Goal: Information Seeking & Learning: Check status

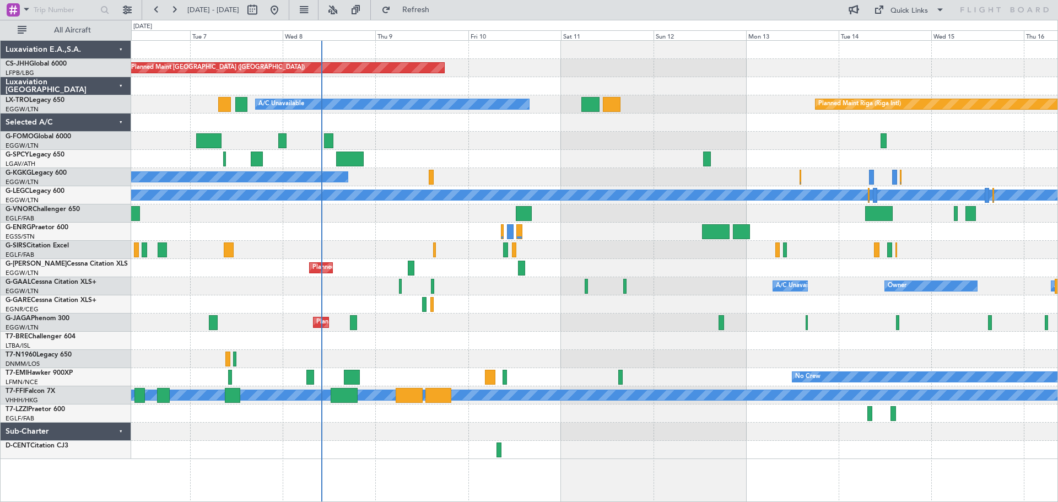
click at [513, 296] on div at bounding box center [594, 304] width 927 height 18
click at [515, 131] on div at bounding box center [594, 123] width 927 height 18
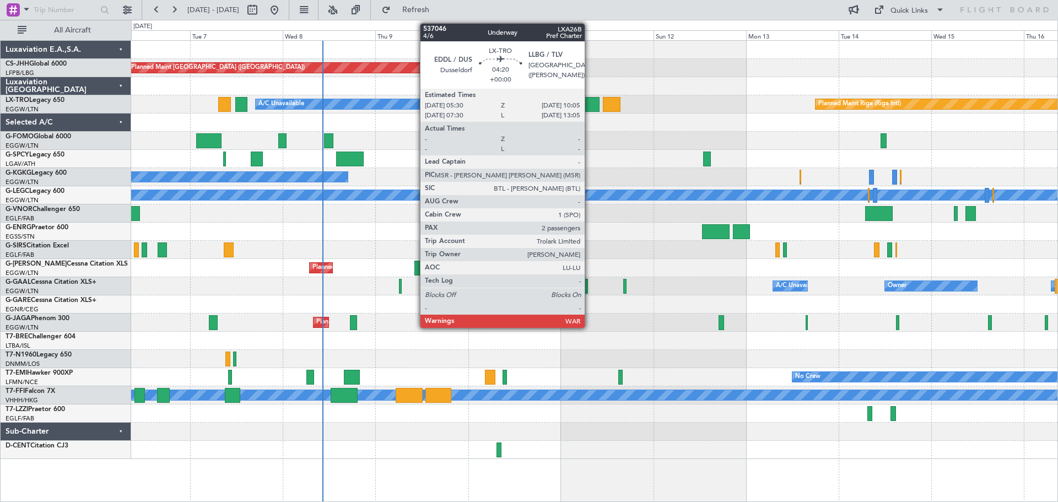
click at [590, 106] on div at bounding box center [591, 104] width 18 height 15
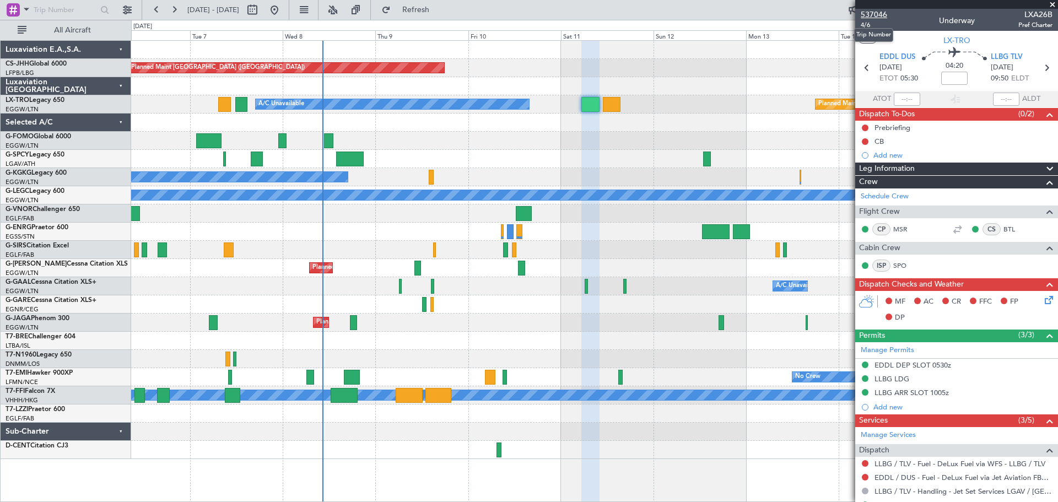
click at [877, 15] on span "537046" at bounding box center [874, 15] width 26 height 12
click at [1053, 3] on span at bounding box center [1052, 5] width 11 height 10
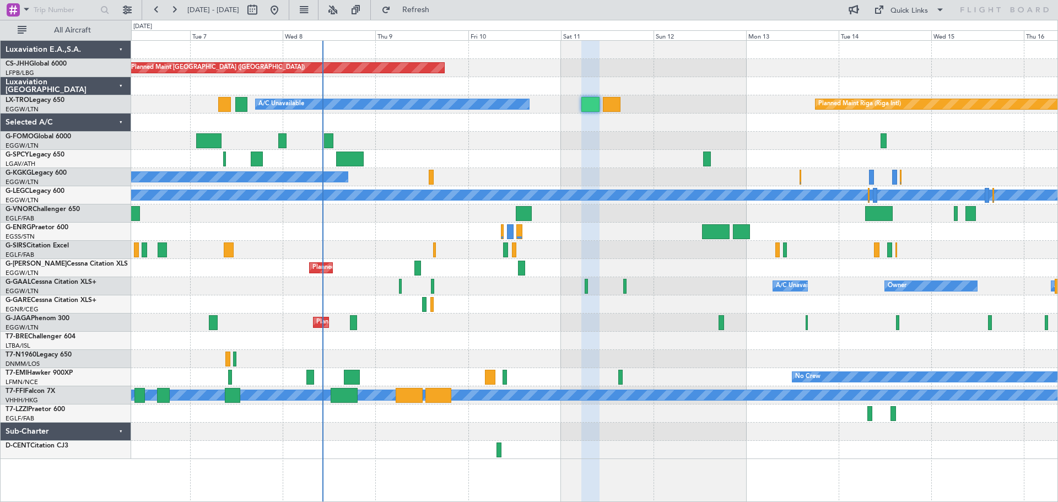
type input "0"
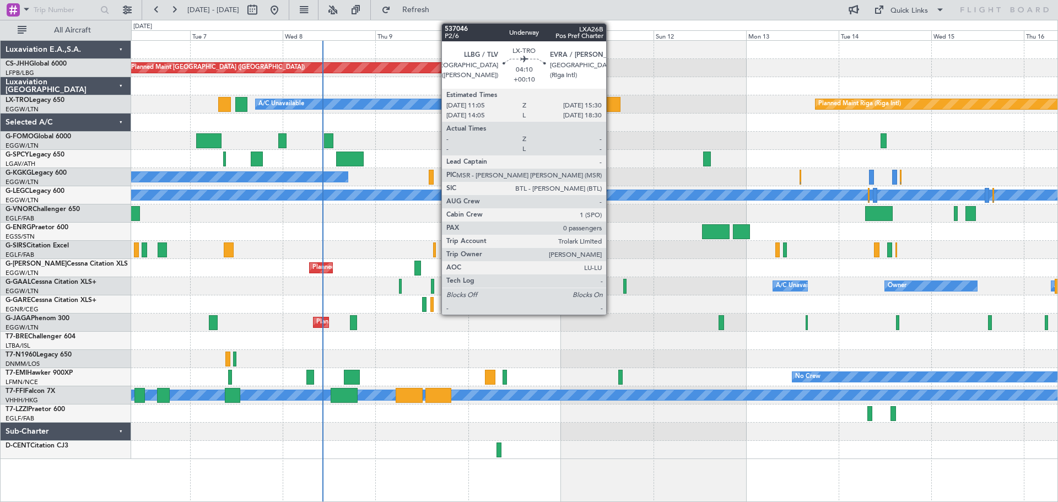
click at [611, 102] on div at bounding box center [611, 104] width 17 height 15
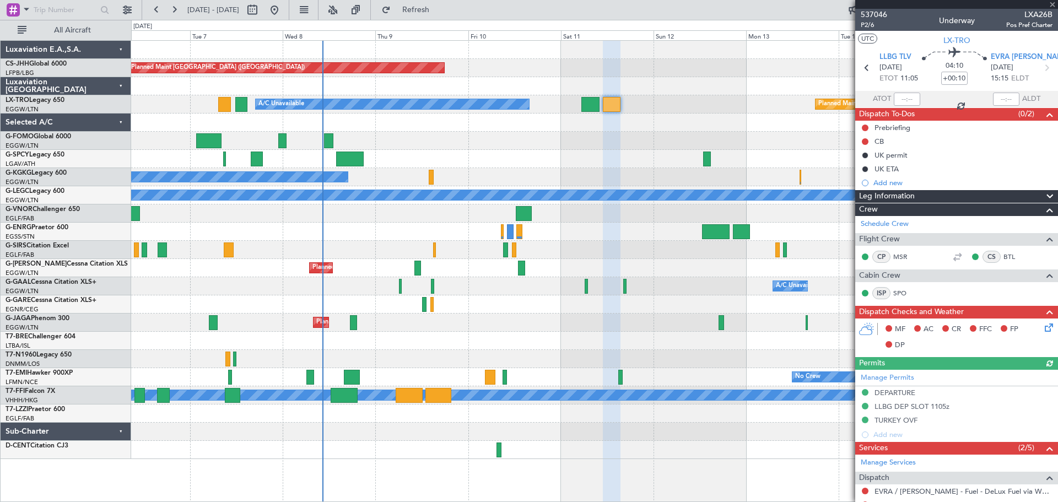
click at [1052, 4] on div at bounding box center [957, 4] width 203 height 9
click at [1052, 4] on span at bounding box center [1052, 5] width 11 height 10
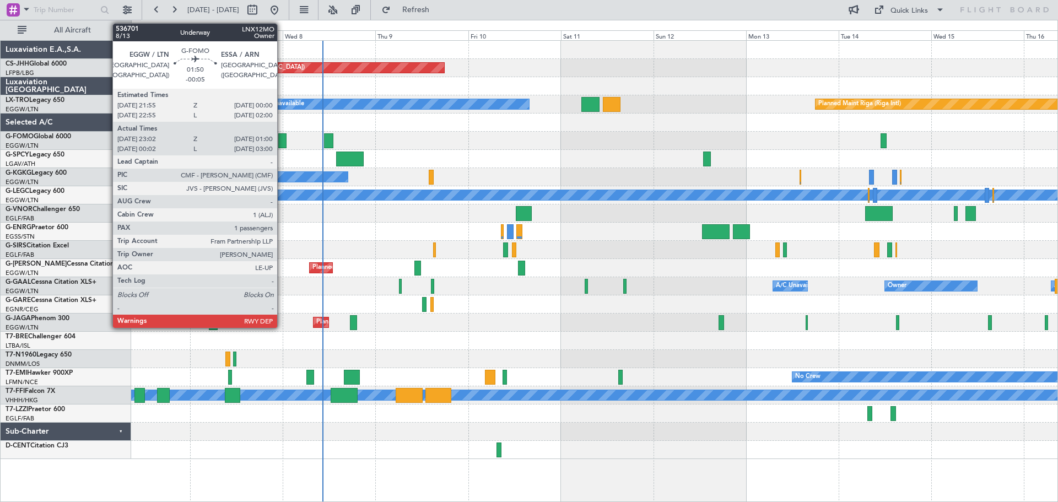
click at [282, 141] on div at bounding box center [282, 140] width 8 height 15
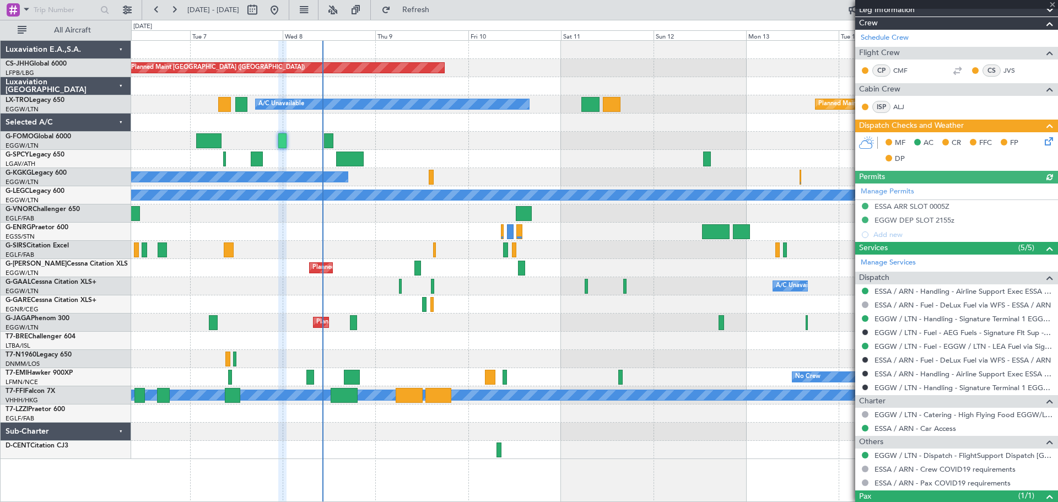
scroll to position [202, 0]
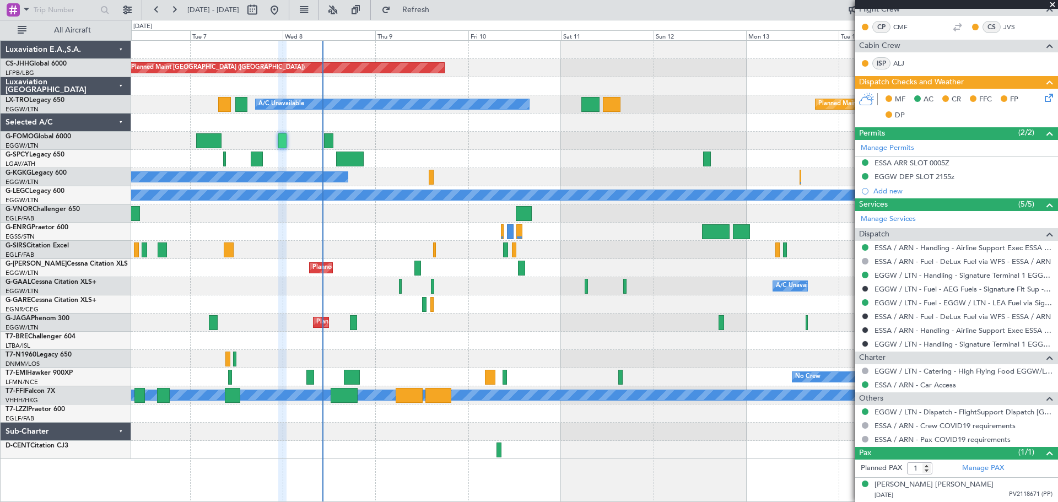
click at [1052, 3] on span at bounding box center [1052, 5] width 11 height 10
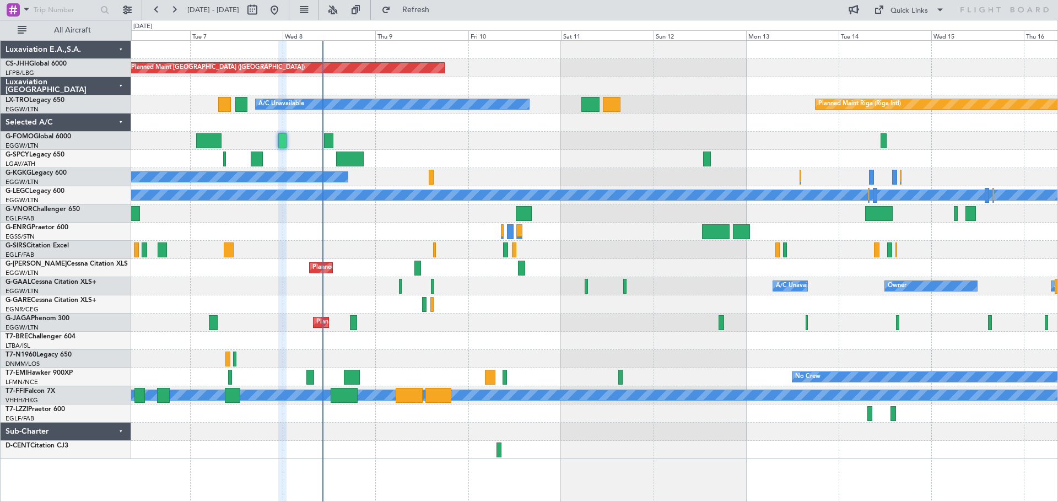
type input "0"
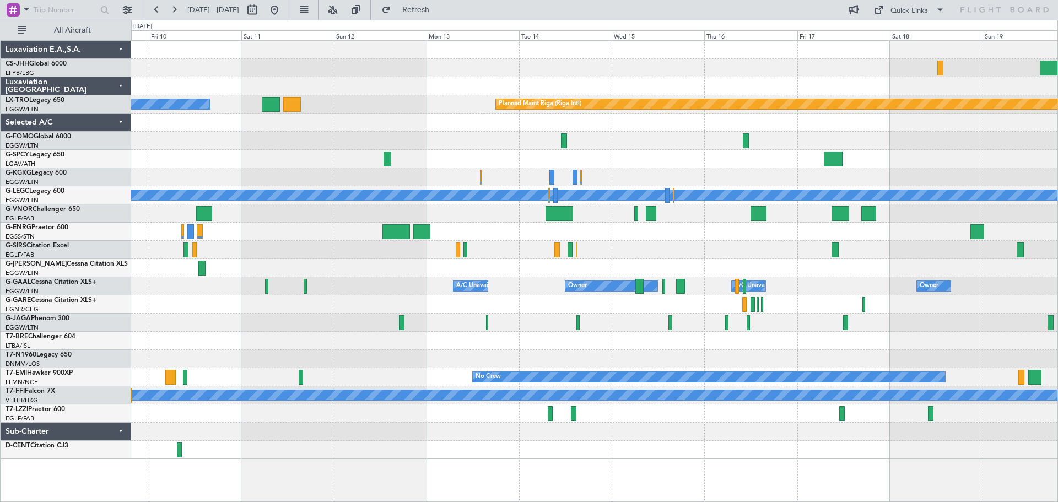
click at [456, 136] on div "Planned Maint [GEOGRAPHIC_DATA] ([GEOGRAPHIC_DATA]) A/C Unavailable Planned Mai…" at bounding box center [594, 250] width 927 height 418
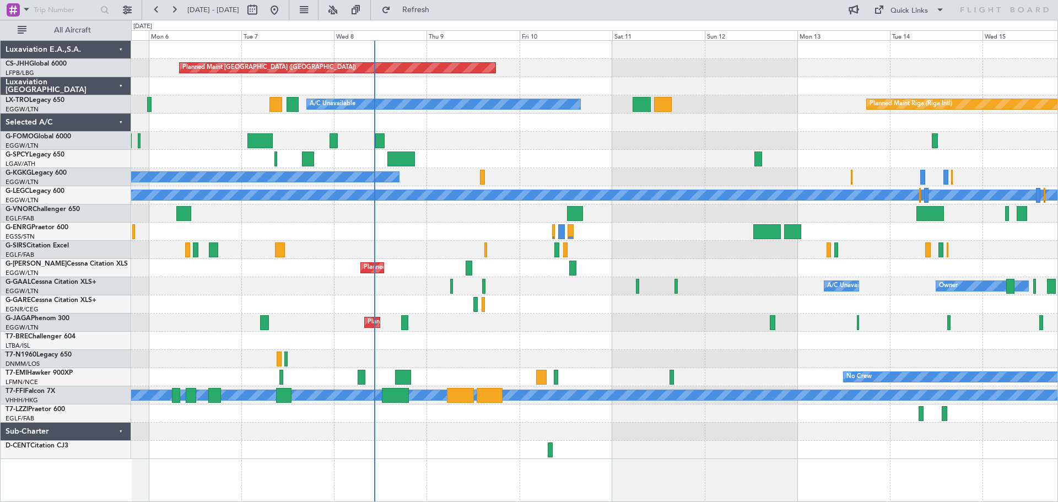
click at [658, 128] on div "Planned Maint [GEOGRAPHIC_DATA] ([GEOGRAPHIC_DATA]) A/C Unavailable Planned Mai…" at bounding box center [594, 250] width 927 height 418
click at [565, 131] on div at bounding box center [594, 123] width 927 height 18
click at [513, 225] on div at bounding box center [594, 232] width 927 height 18
click at [474, 223] on div at bounding box center [594, 232] width 927 height 18
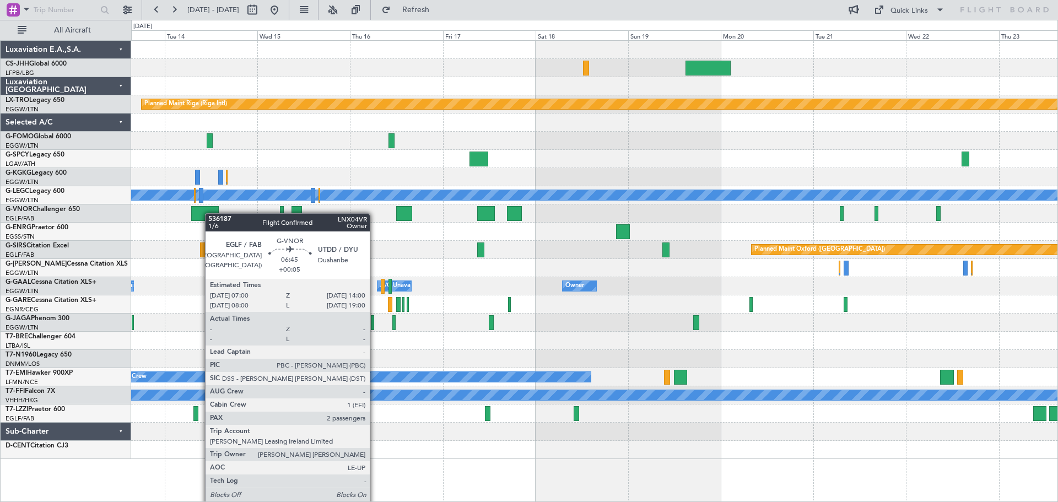
click at [198, 212] on div "Planned Maint Riga (Riga Intl) A/C Unavailable [GEOGRAPHIC_DATA] ([GEOGRAPHIC_D…" at bounding box center [594, 250] width 927 height 418
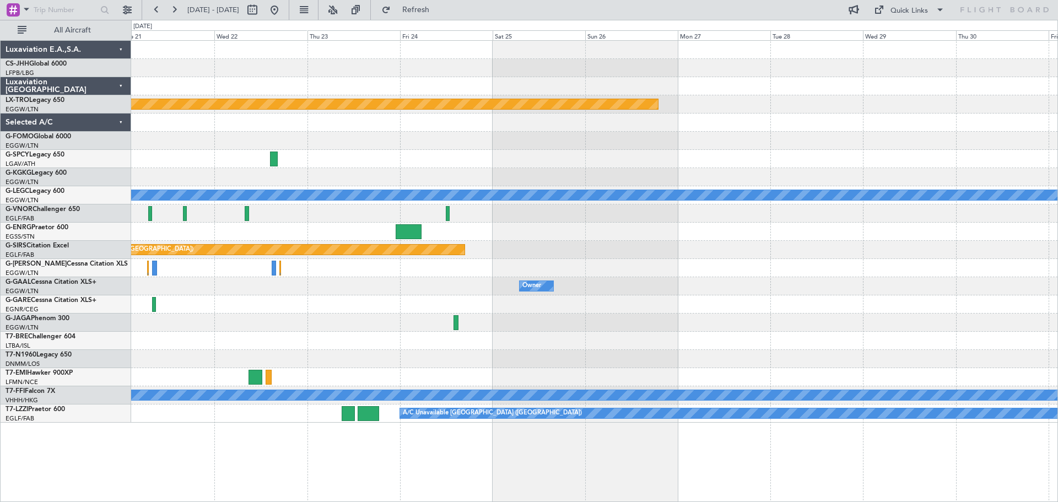
click at [191, 159] on div "Planned Maint Riga (Riga Intl) A/C Unavailable [GEOGRAPHIC_DATA] ([GEOGRAPHIC_D…" at bounding box center [594, 232] width 927 height 382
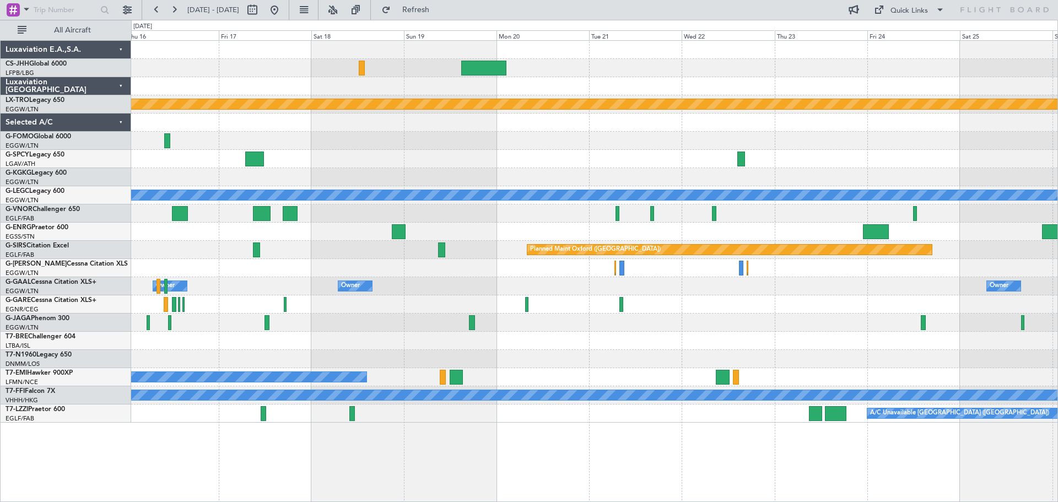
click at [675, 170] on div "Planned Maint Riga (Riga Intl) A/C Unavailable [GEOGRAPHIC_DATA] ([GEOGRAPHIC_D…" at bounding box center [594, 232] width 927 height 382
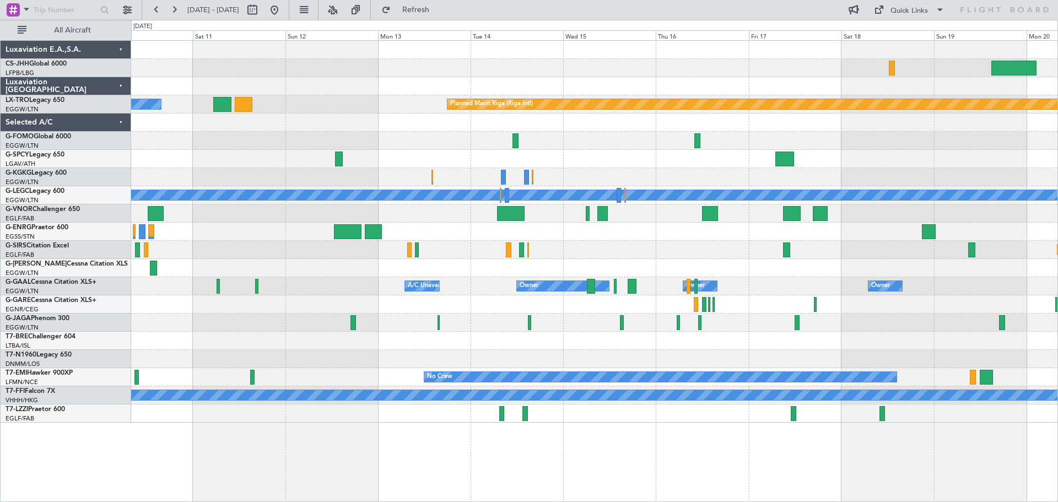
click at [883, 169] on div "Planned Maint [GEOGRAPHIC_DATA] ([GEOGRAPHIC_DATA]) Planned Maint [GEOGRAPHIC_D…" at bounding box center [594, 232] width 927 height 382
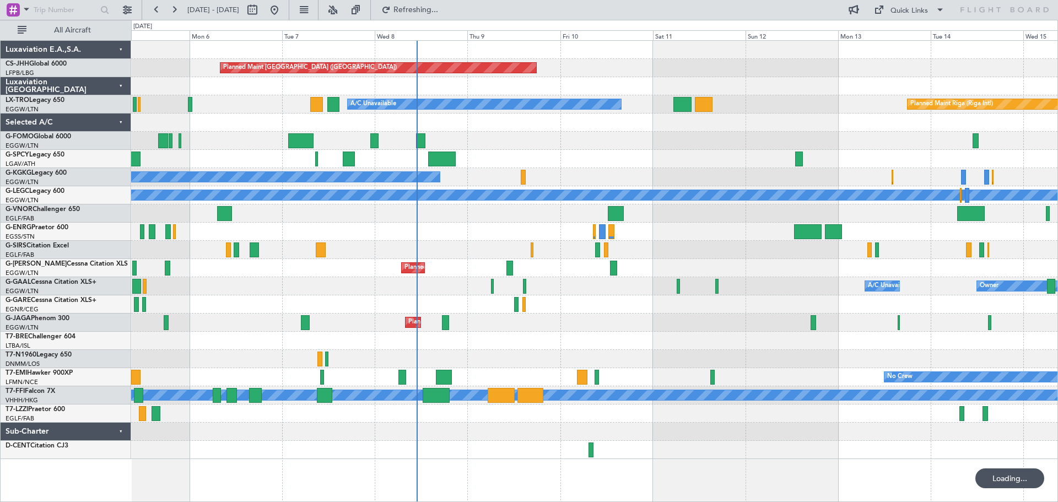
click at [718, 170] on div "Planned Maint [GEOGRAPHIC_DATA] ([GEOGRAPHIC_DATA]) Planned Maint [GEOGRAPHIC_D…" at bounding box center [594, 250] width 927 height 418
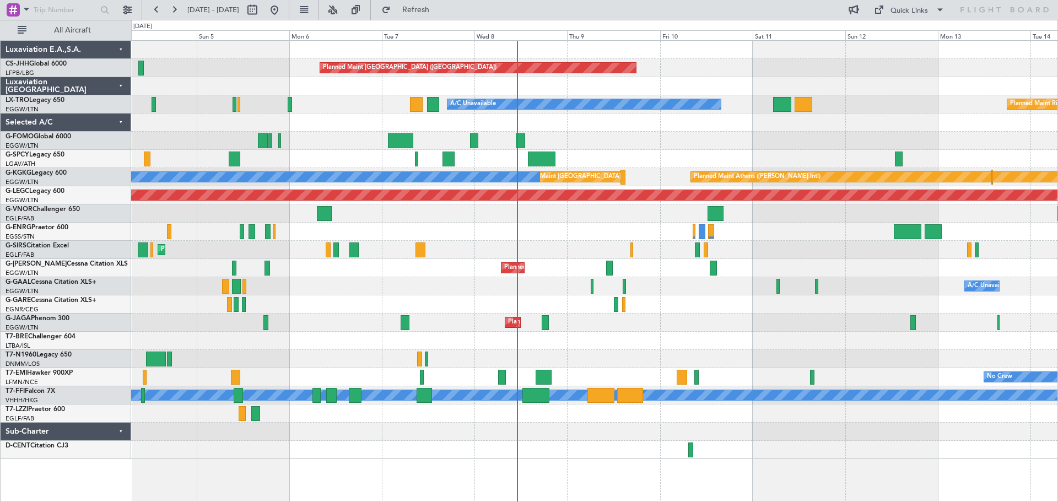
click at [660, 148] on div "Planned Maint [GEOGRAPHIC_DATA] ([GEOGRAPHIC_DATA]) A/C Unavailable Planned Mai…" at bounding box center [594, 250] width 927 height 418
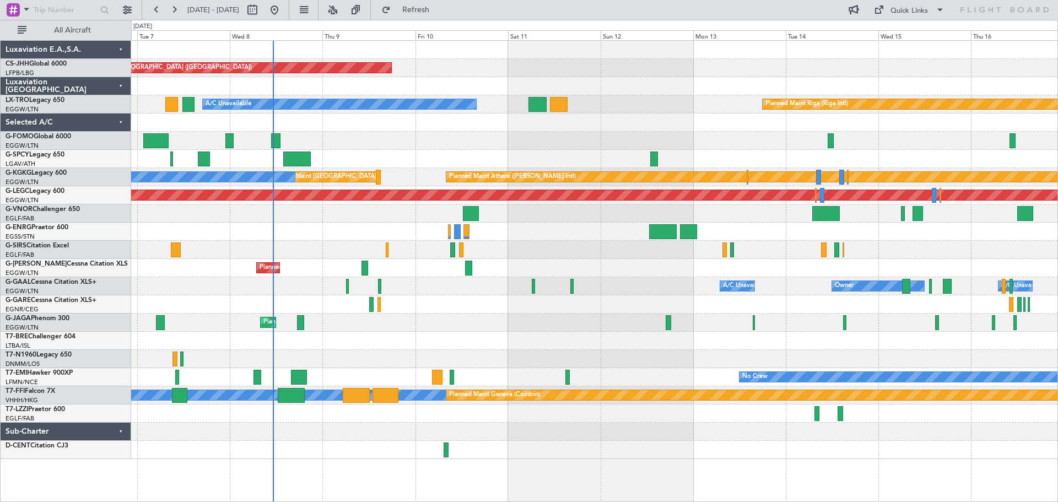
click at [577, 307] on div at bounding box center [594, 304] width 927 height 18
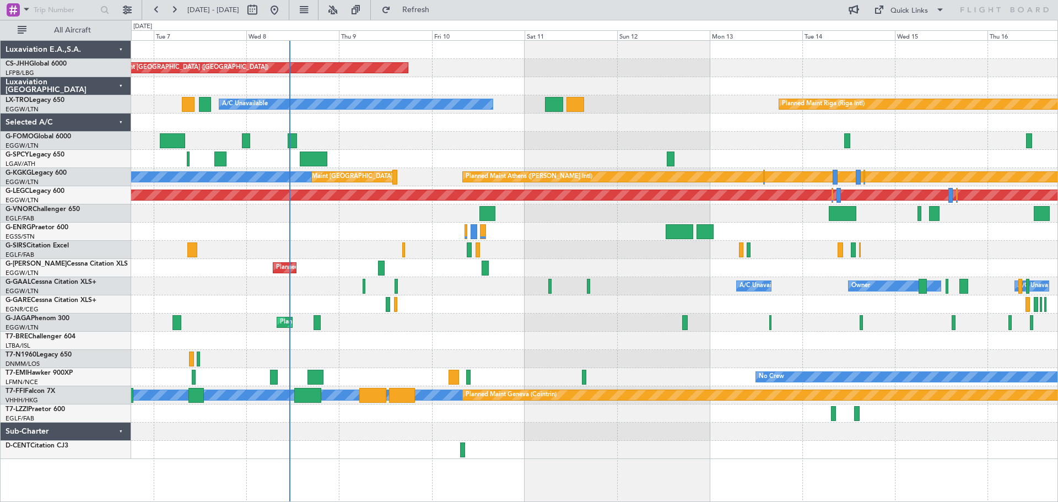
click at [497, 155] on div at bounding box center [594, 159] width 927 height 18
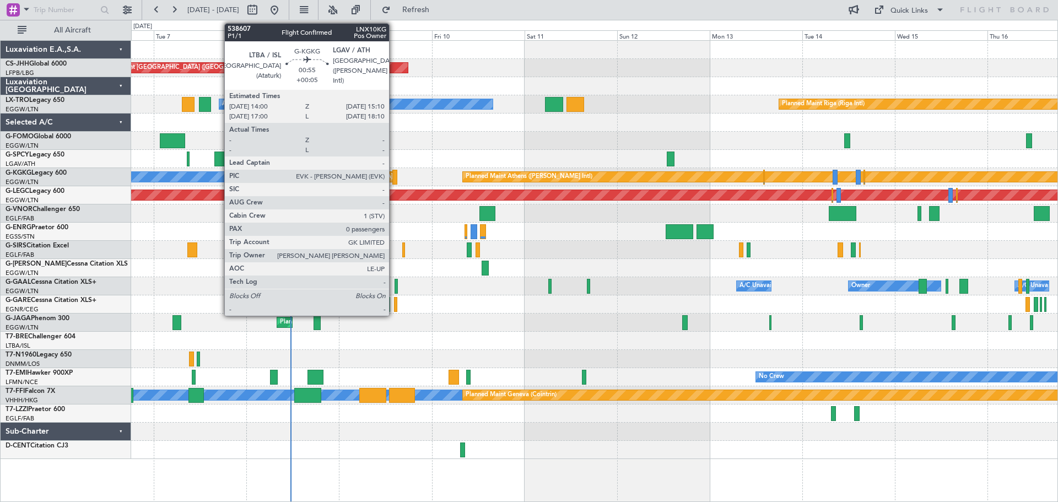
click at [394, 177] on div at bounding box center [395, 177] width 5 height 15
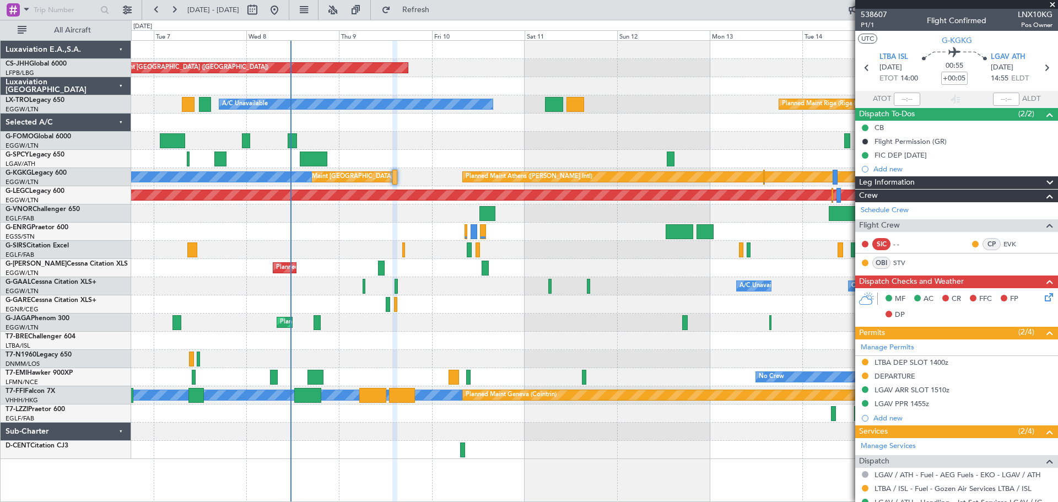
click at [1053, 5] on span at bounding box center [1052, 5] width 11 height 10
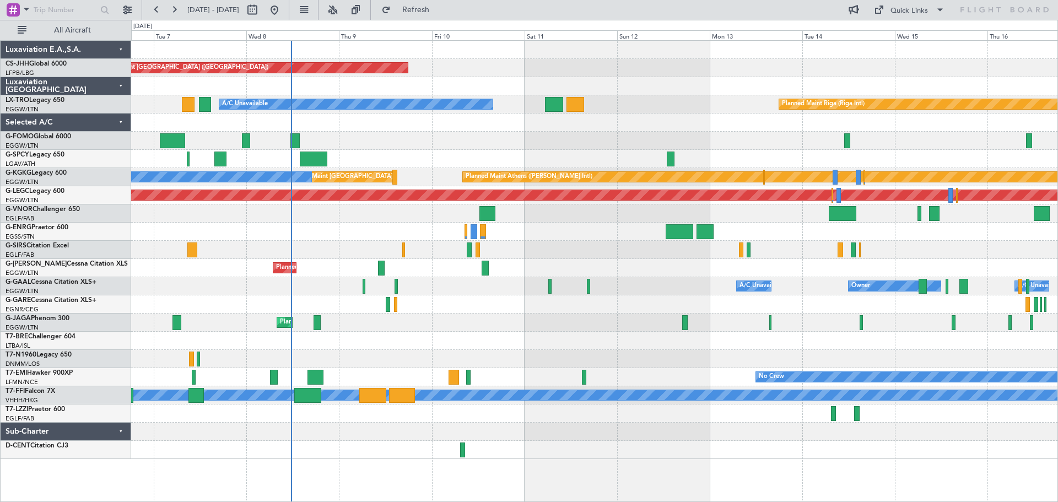
click at [394, 135] on div at bounding box center [594, 141] width 927 height 18
click at [385, 133] on div at bounding box center [594, 141] width 927 height 18
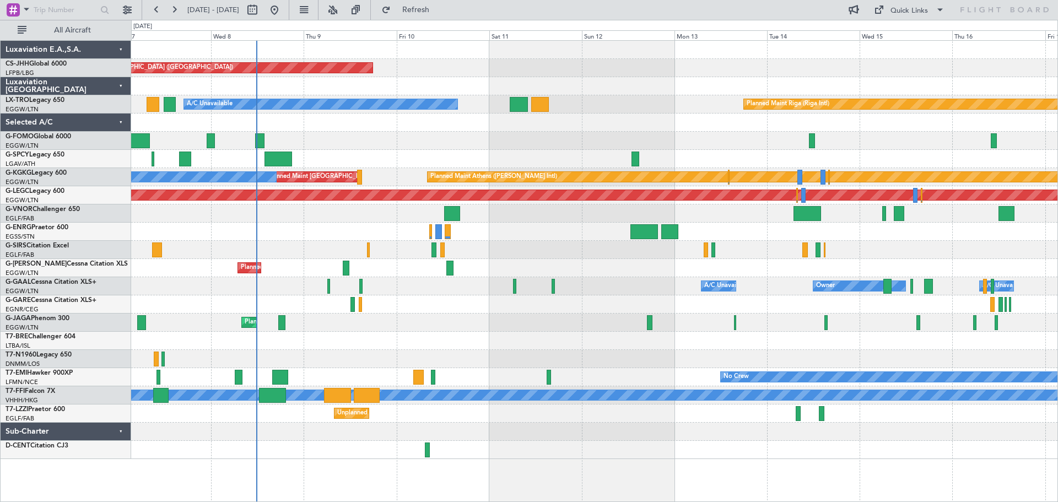
click at [632, 138] on div at bounding box center [594, 141] width 927 height 18
click at [627, 132] on div at bounding box center [594, 141] width 927 height 18
click at [905, 133] on div at bounding box center [594, 141] width 927 height 18
click at [430, 11] on span "Refresh" at bounding box center [416, 10] width 46 height 8
click at [347, 132] on div at bounding box center [594, 141] width 927 height 18
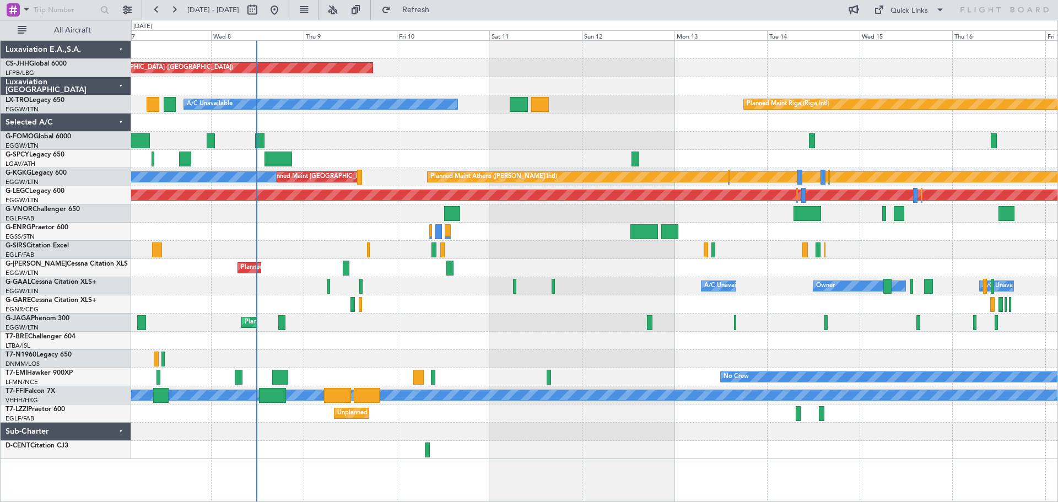
click at [350, 150] on div at bounding box center [594, 159] width 927 height 18
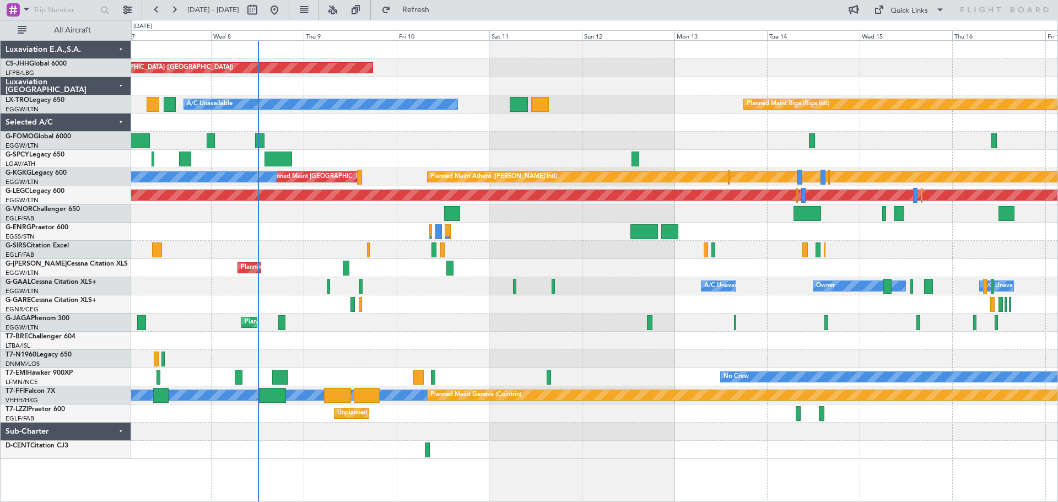
click at [625, 58] on div at bounding box center [594, 50] width 927 height 18
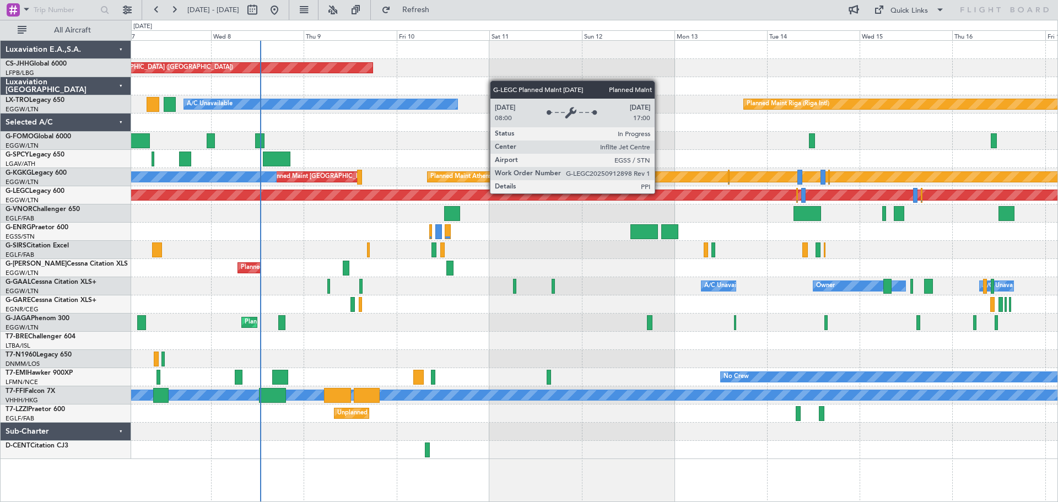
click at [659, 192] on div "Planned Maint [GEOGRAPHIC_DATA] ([GEOGRAPHIC_DATA])" at bounding box center [788, 195] width 2391 height 10
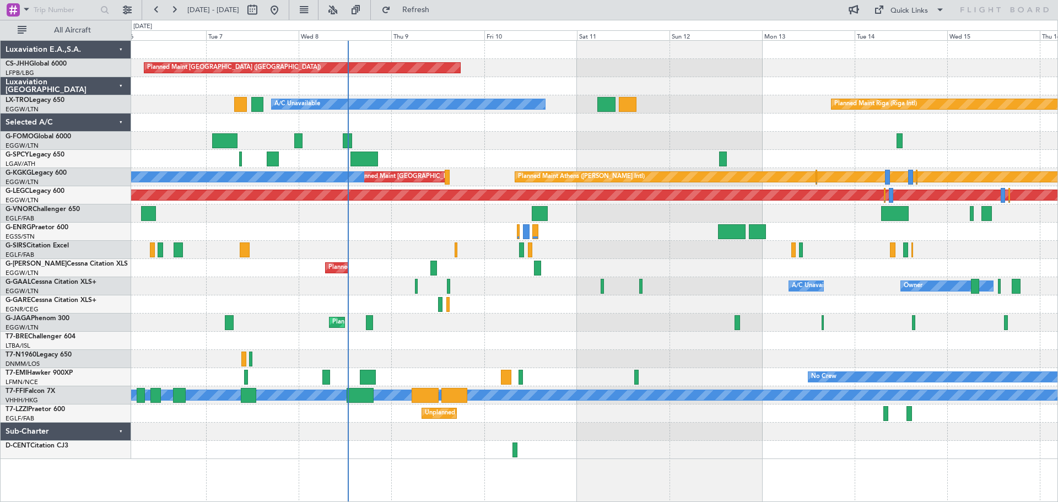
click at [270, 224] on div "Planned Maint [GEOGRAPHIC_DATA] ([GEOGRAPHIC_DATA]) A/C Unavailable Planned Mai…" at bounding box center [594, 250] width 927 height 418
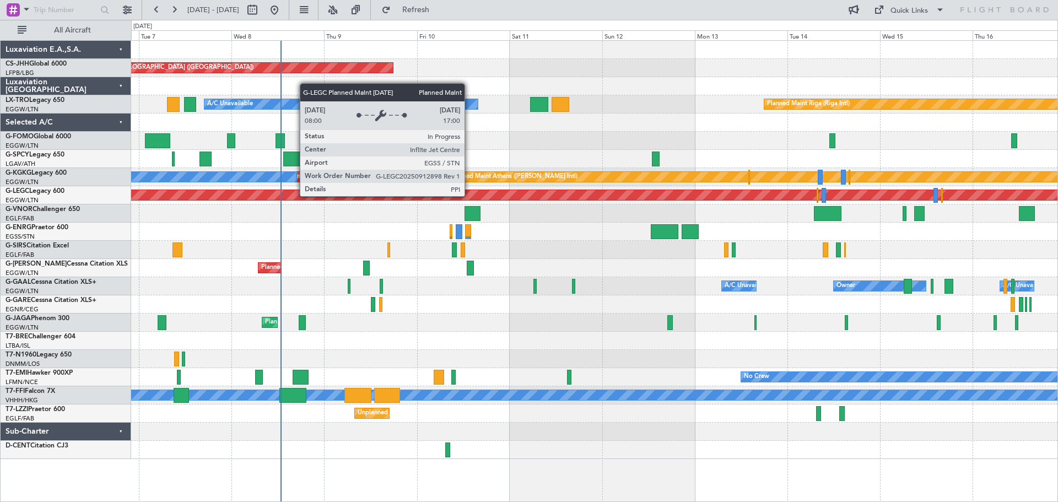
click at [470, 196] on div "Planned Maint [GEOGRAPHIC_DATA] ([GEOGRAPHIC_DATA])" at bounding box center [799, 195] width 2370 height 10
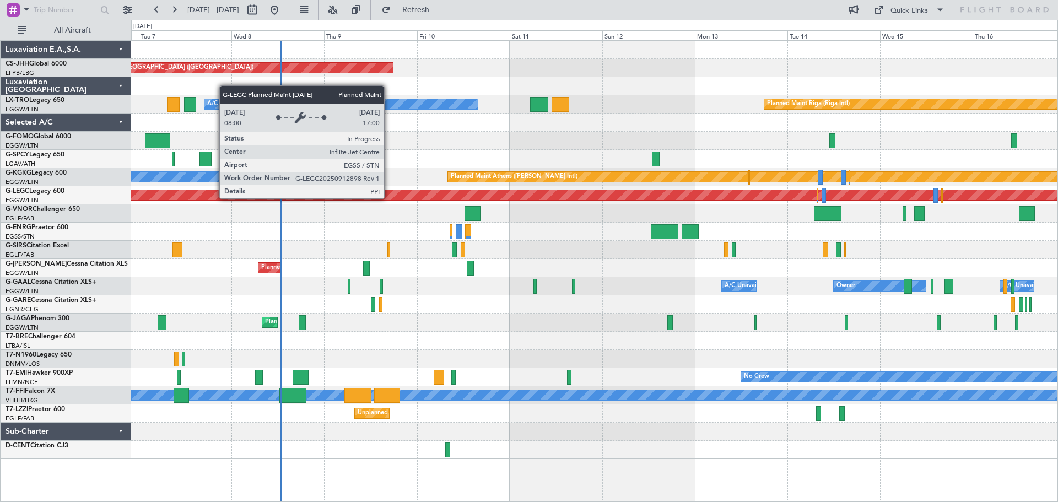
click at [389, 198] on div "Planned Maint [GEOGRAPHIC_DATA] ([GEOGRAPHIC_DATA])" at bounding box center [799, 195] width 2370 height 10
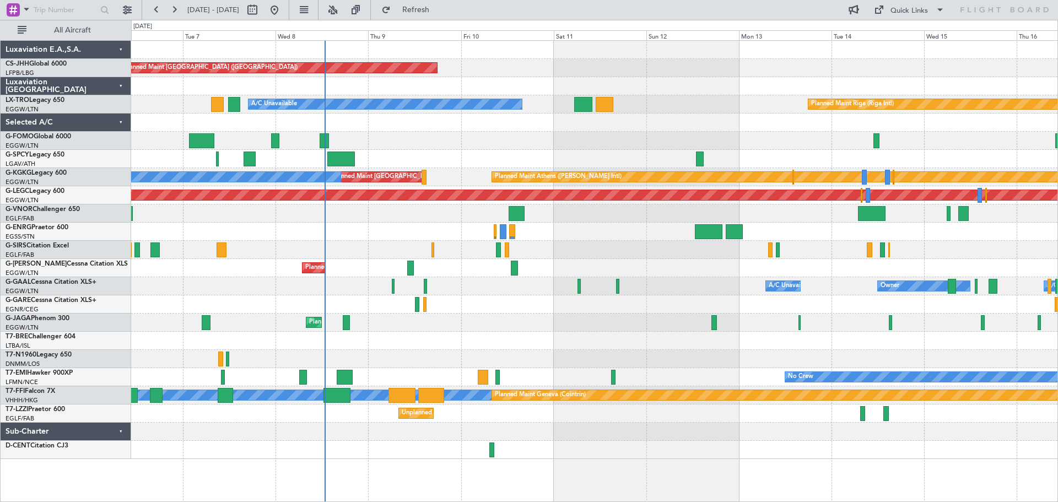
click at [303, 246] on div "Planned Maint [GEOGRAPHIC_DATA] ([GEOGRAPHIC_DATA])" at bounding box center [594, 250] width 927 height 18
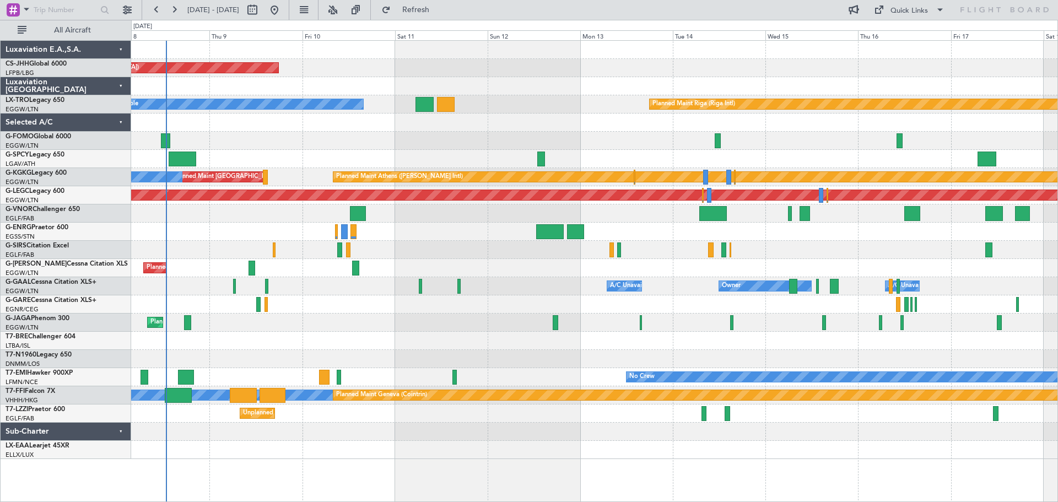
click at [64, 206] on div "Planned Maint [GEOGRAPHIC_DATA] ([GEOGRAPHIC_DATA]) A/C Unavailable Planned Mai…" at bounding box center [529, 261] width 1058 height 482
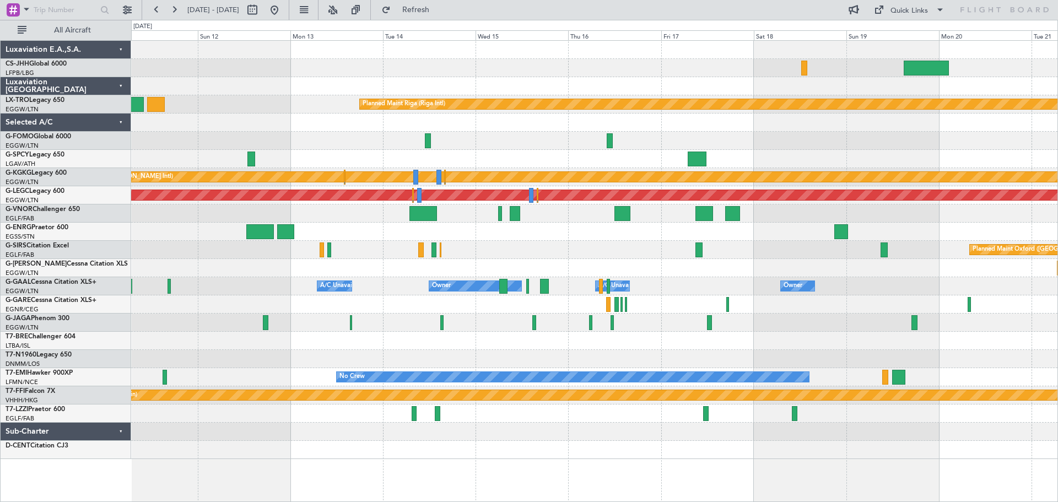
click at [198, 232] on div "Planned Maint [GEOGRAPHIC_DATA] ([GEOGRAPHIC_DATA]) Planned Maint [GEOGRAPHIC_D…" at bounding box center [594, 250] width 927 height 418
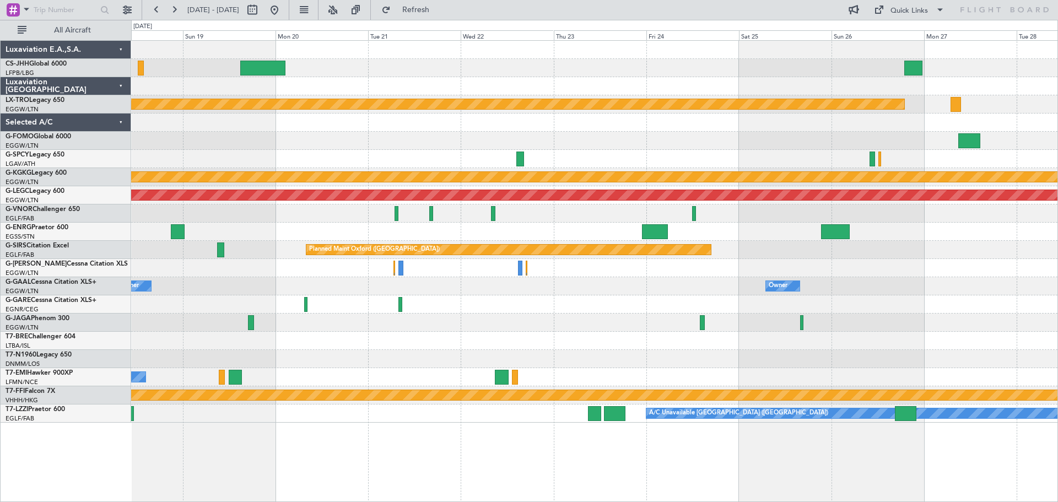
click at [287, 257] on div "Planned Maint Riga (Riga Intl) Planned Maint [GEOGRAPHIC_DATA] ([PERSON_NAME] I…" at bounding box center [594, 232] width 927 height 382
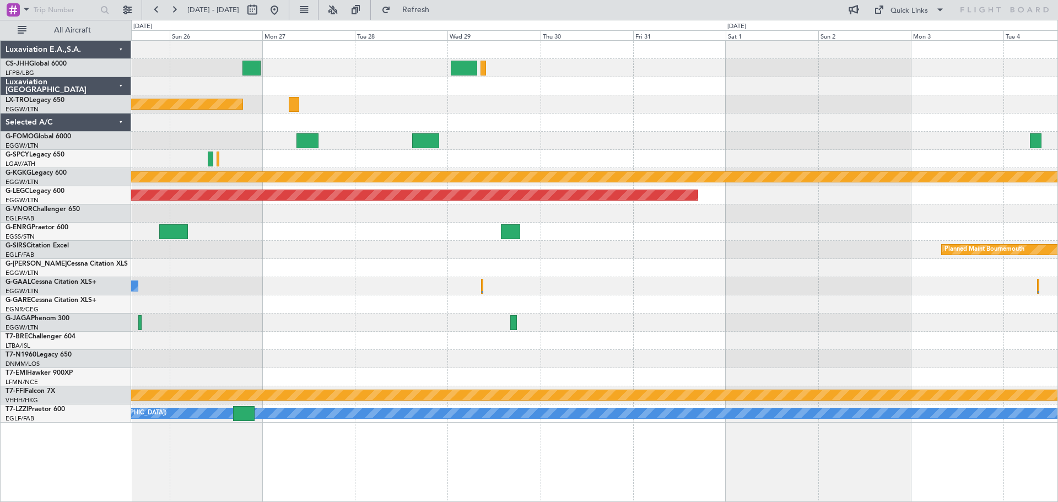
click at [335, 251] on div "Planned Maint Riga (Riga Intl) Planned Maint [GEOGRAPHIC_DATA] ([PERSON_NAME] I…" at bounding box center [594, 232] width 927 height 382
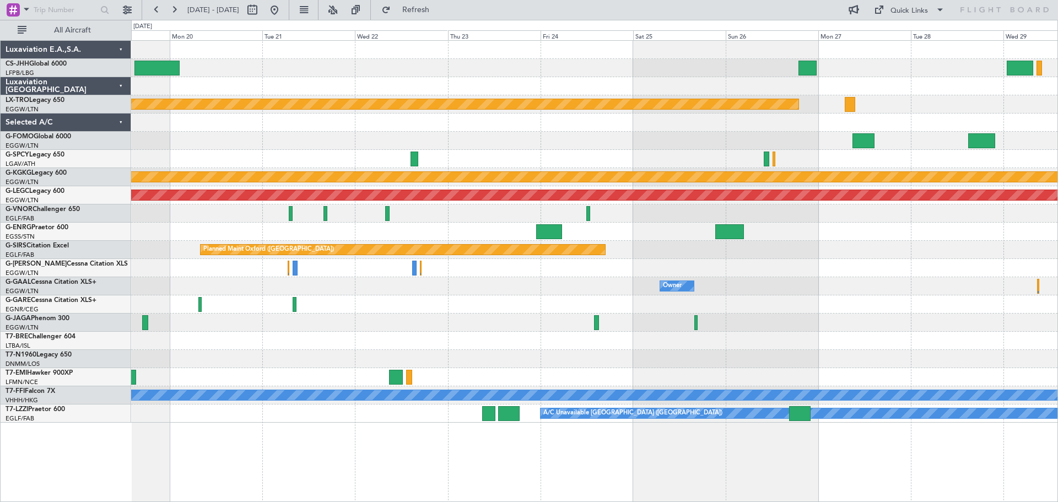
click at [824, 230] on div at bounding box center [594, 232] width 927 height 18
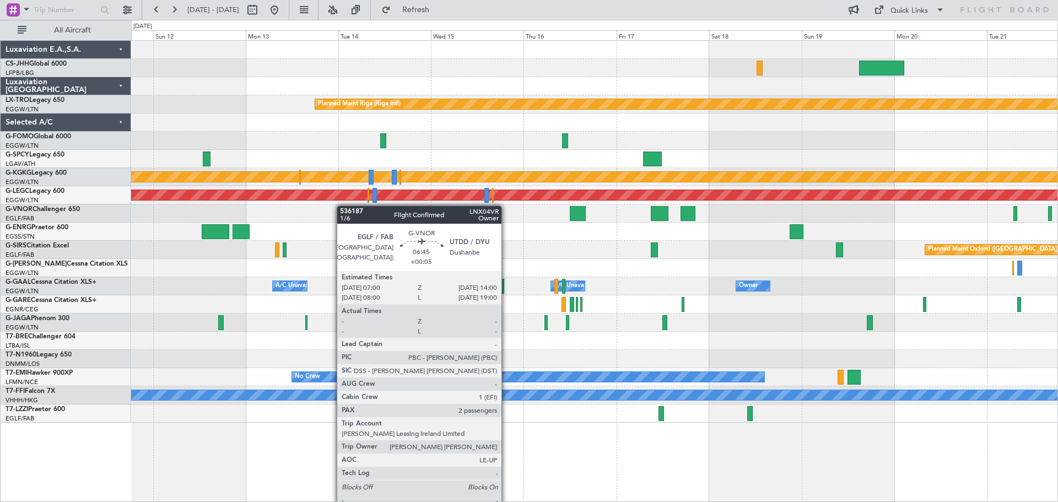
click at [794, 205] on div at bounding box center [594, 214] width 927 height 18
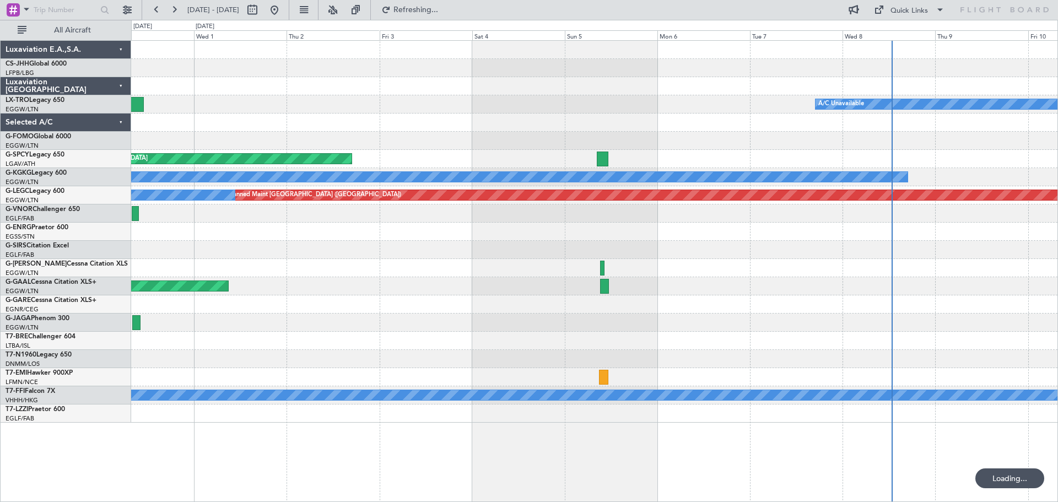
click at [917, 224] on div "A/C Unavailable Planned Maint [GEOGRAPHIC_DATA] A/C Unavailable [GEOGRAPHIC_DAT…" at bounding box center [594, 232] width 927 height 382
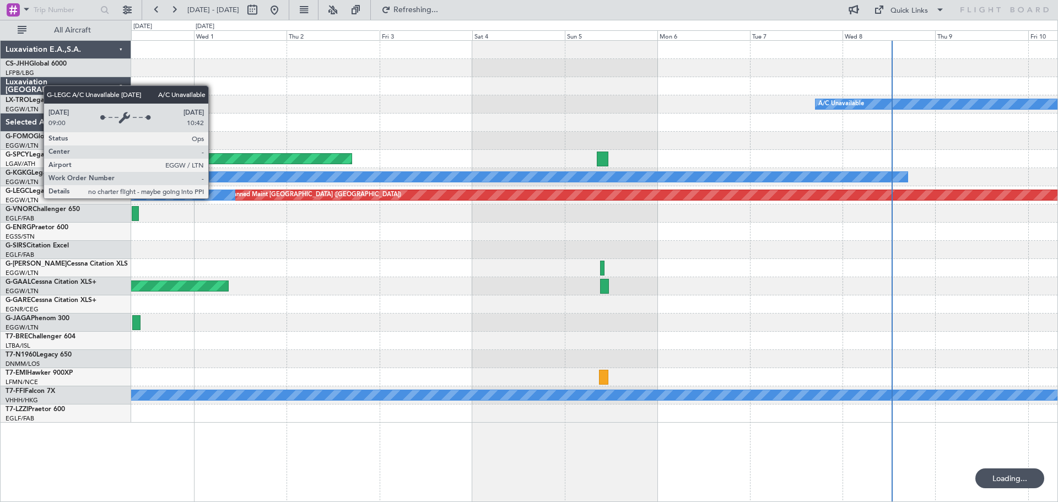
click at [213, 198] on div "A/C Unavailable [GEOGRAPHIC_DATA] ([GEOGRAPHIC_DATA])" at bounding box center [0, 195] width 469 height 10
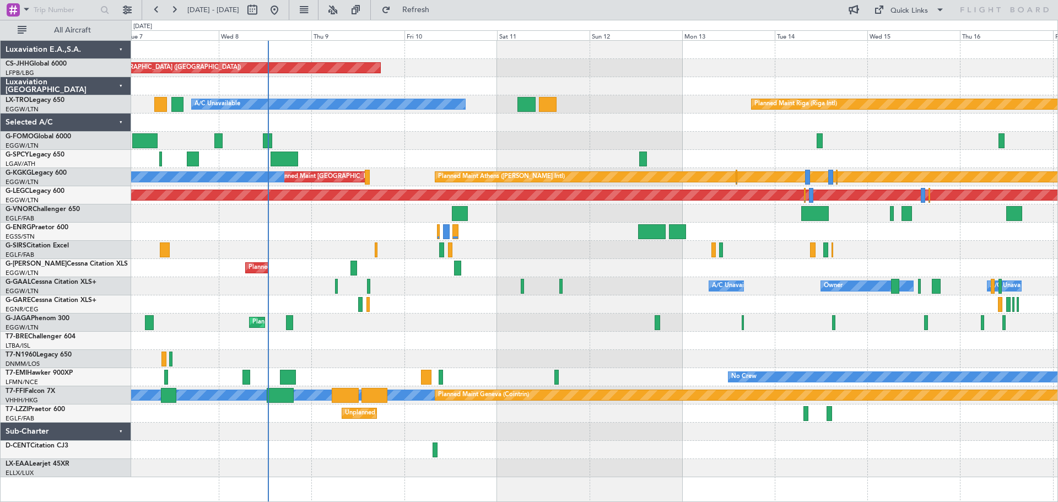
click at [322, 136] on div "Planned Maint [GEOGRAPHIC_DATA] ([GEOGRAPHIC_DATA]) A/C Unavailable Planned Mai…" at bounding box center [594, 259] width 927 height 437
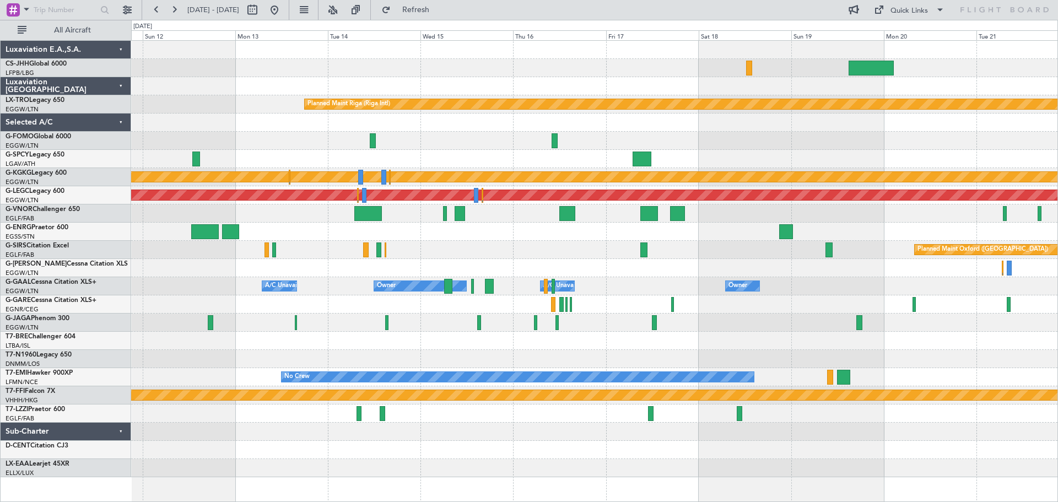
click at [180, 141] on div at bounding box center [594, 141] width 927 height 18
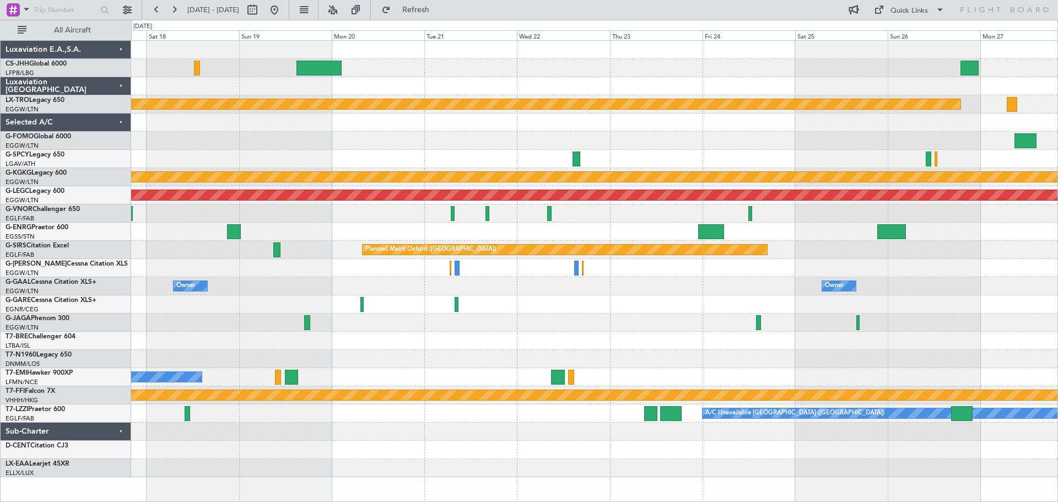
click at [212, 143] on div at bounding box center [594, 141] width 927 height 18
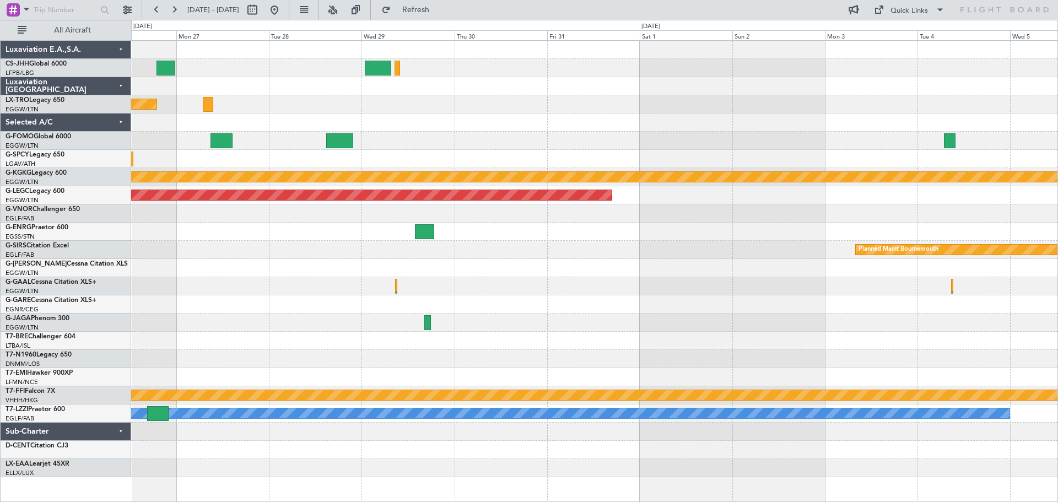
click at [217, 145] on div at bounding box center [594, 141] width 927 height 18
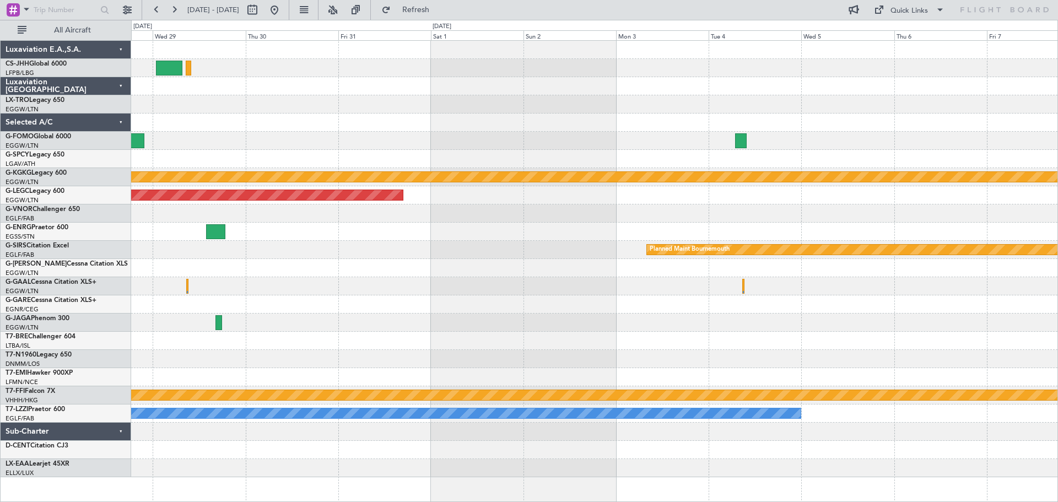
click at [308, 165] on div at bounding box center [594, 159] width 927 height 18
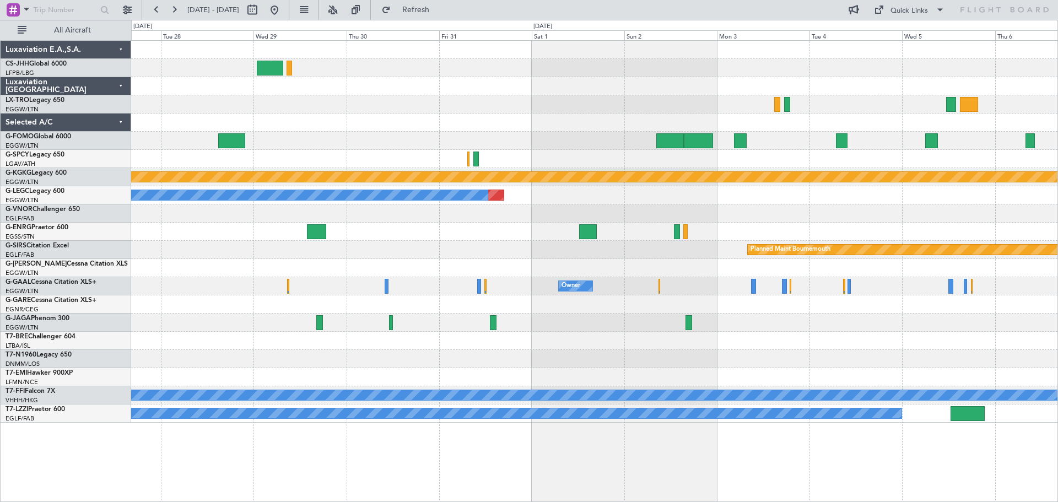
click at [627, 232] on div at bounding box center [594, 232] width 927 height 18
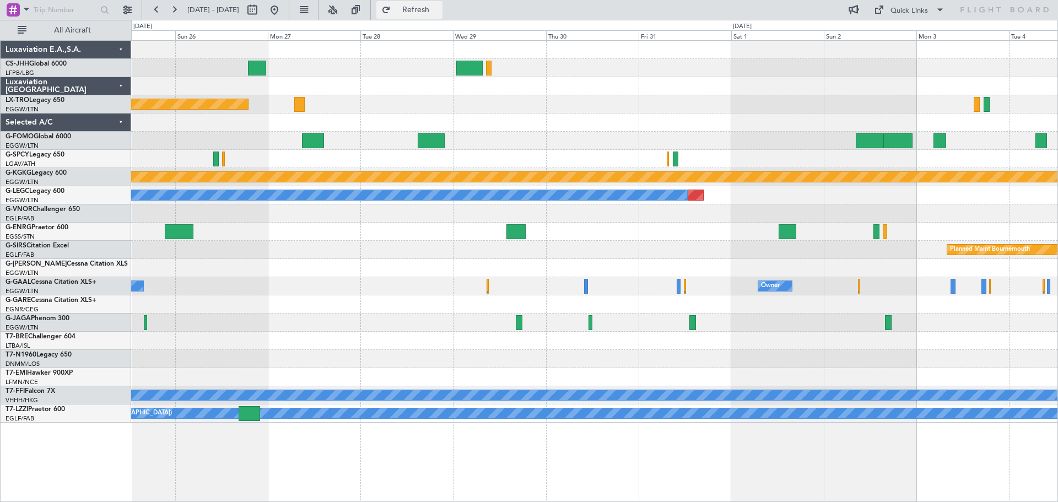
click at [439, 11] on span "Refresh" at bounding box center [416, 10] width 46 height 8
click at [439, 9] on span "Refresh" at bounding box center [416, 10] width 46 height 8
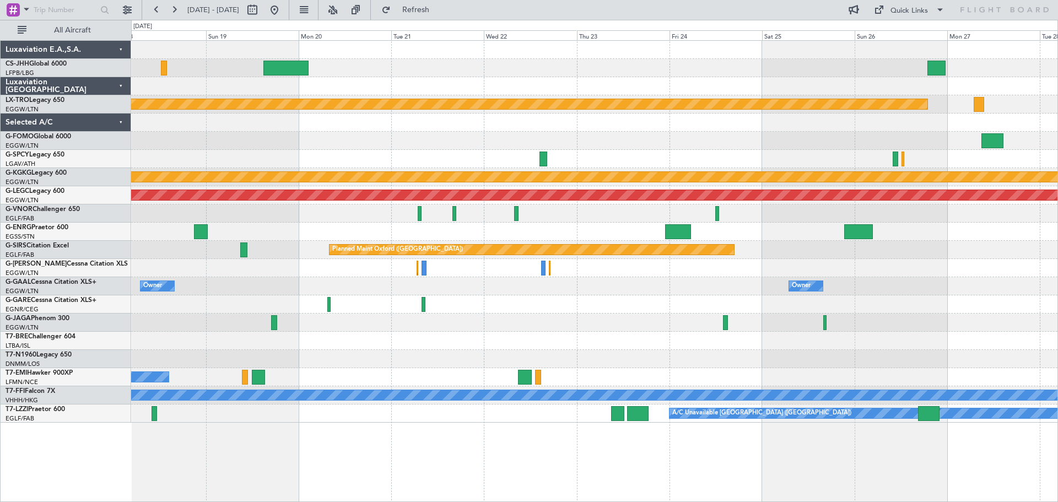
click at [1019, 232] on div at bounding box center [594, 232] width 927 height 18
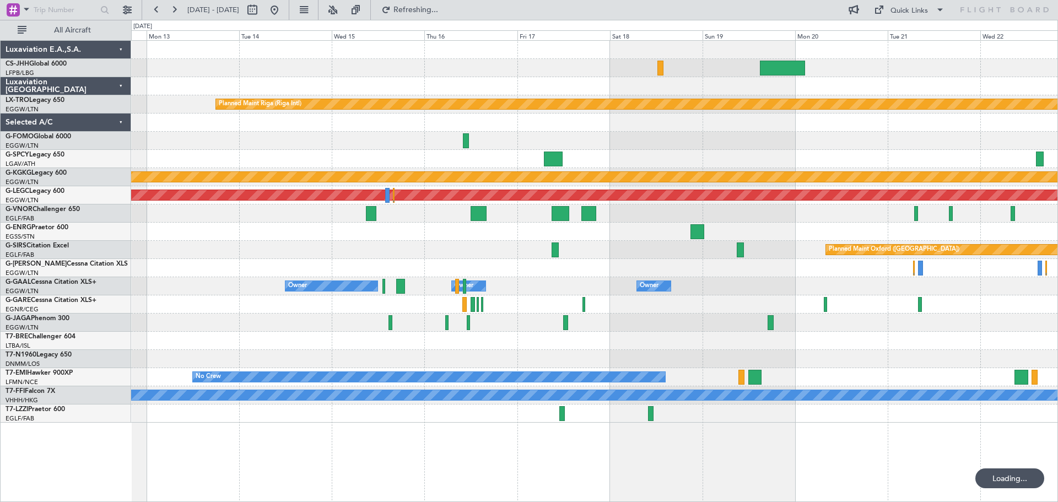
click at [898, 202] on div "Planned Maint Riga (Riga Intl) A/C Unavailable Planned Maint [GEOGRAPHIC_DATA] …" at bounding box center [594, 232] width 927 height 382
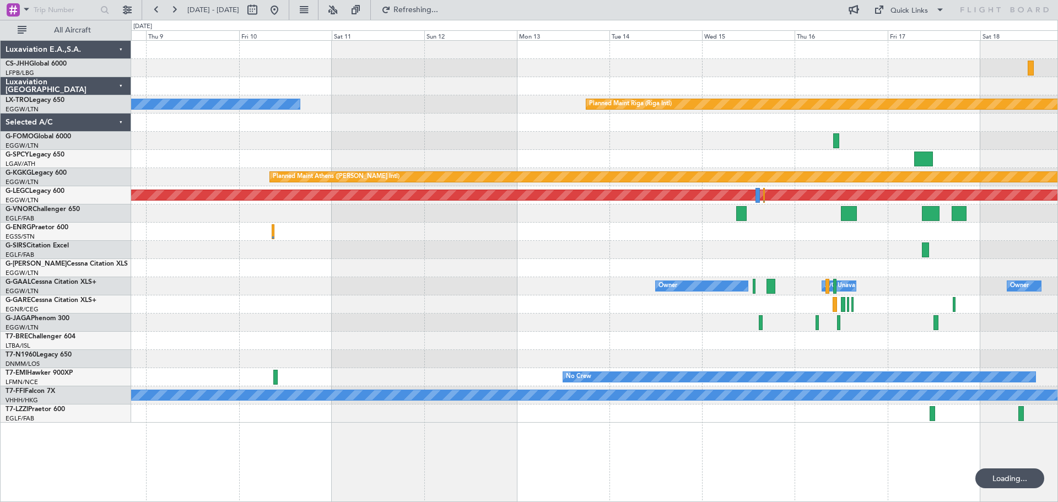
click at [730, 202] on div "Planned Maint Riga (Riga Intl) A/C Unavailable Planned Maint [GEOGRAPHIC_DATA] …" at bounding box center [594, 232] width 927 height 382
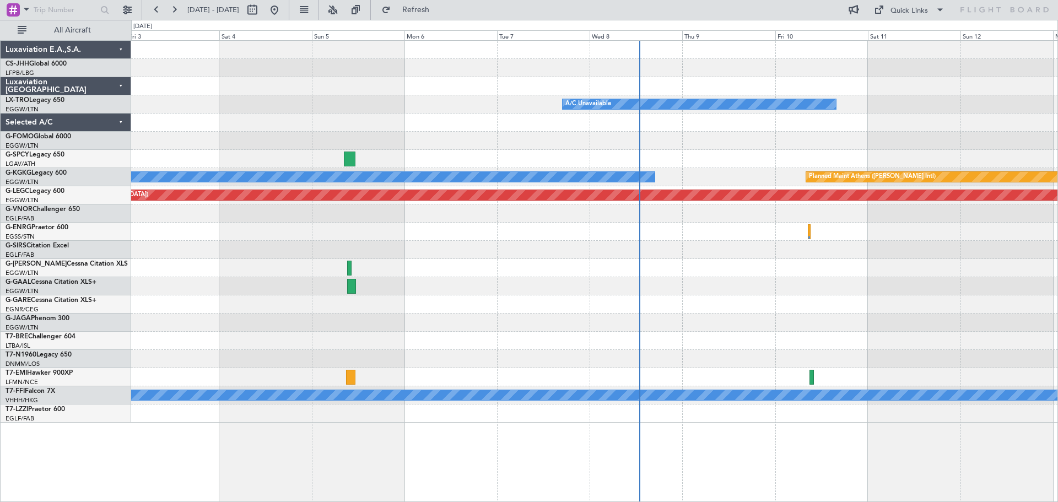
click at [998, 214] on div at bounding box center [594, 214] width 927 height 18
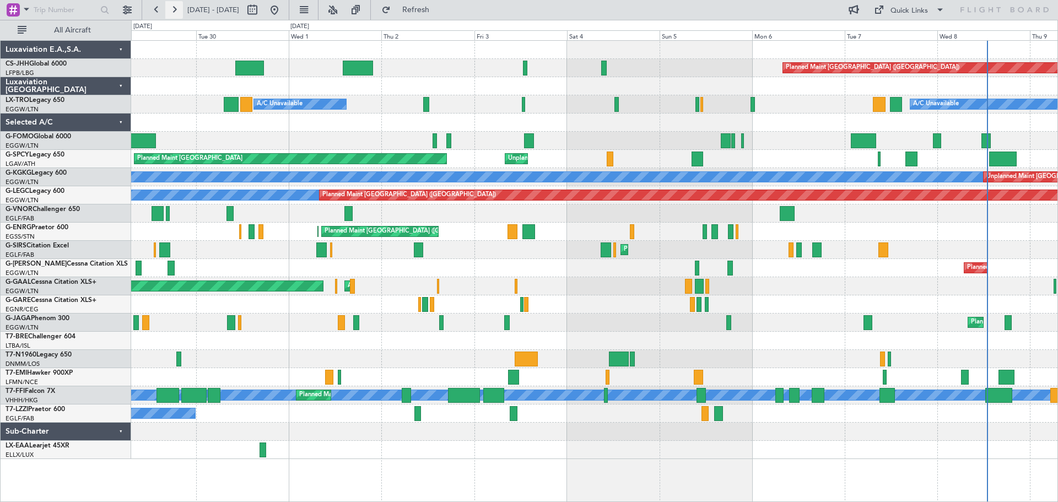
click at [170, 5] on button at bounding box center [174, 10] width 18 height 18
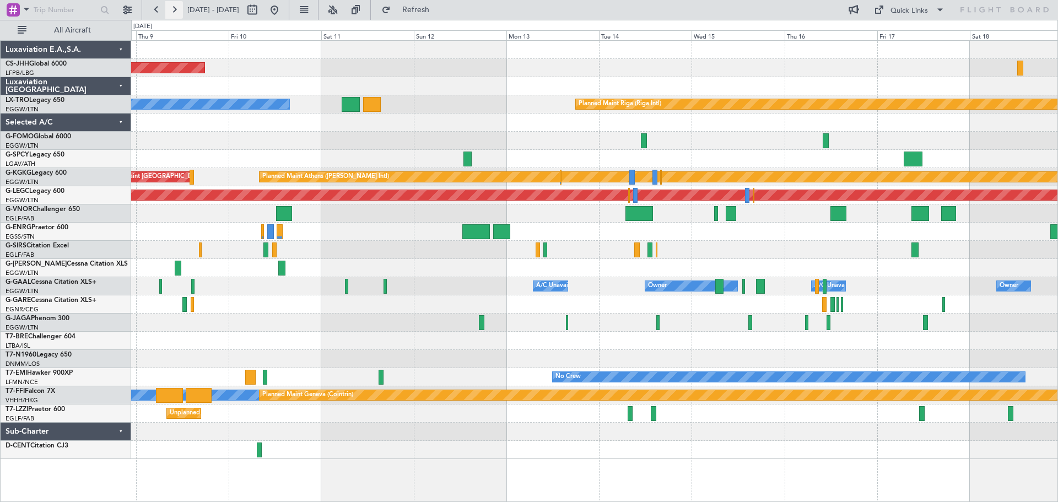
click at [170, 5] on button at bounding box center [174, 10] width 18 height 18
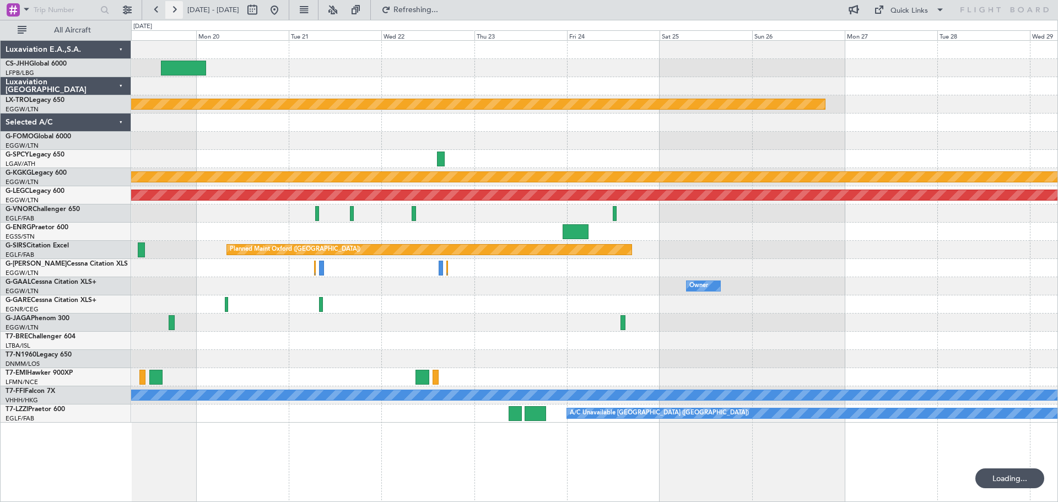
click at [170, 5] on button at bounding box center [174, 10] width 18 height 18
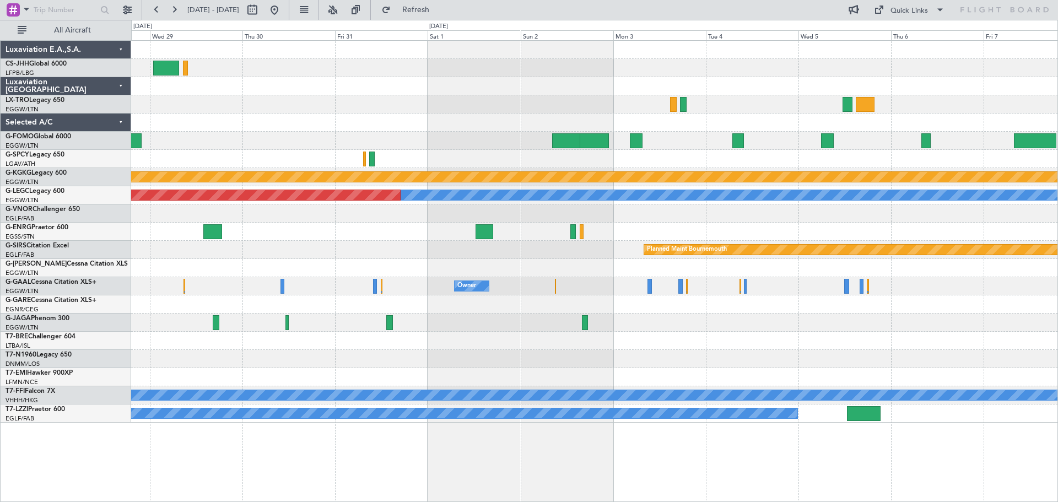
click at [297, 217] on div at bounding box center [594, 214] width 927 height 18
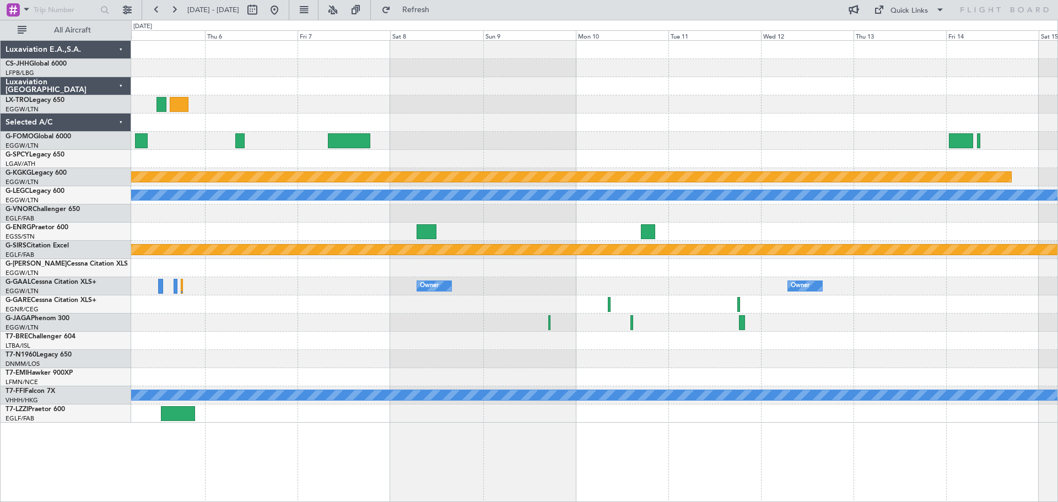
click at [166, 147] on div "Planned Maint Athens ([PERSON_NAME] Intl) A/C Unavailable [GEOGRAPHIC_DATA] ([G…" at bounding box center [594, 232] width 927 height 382
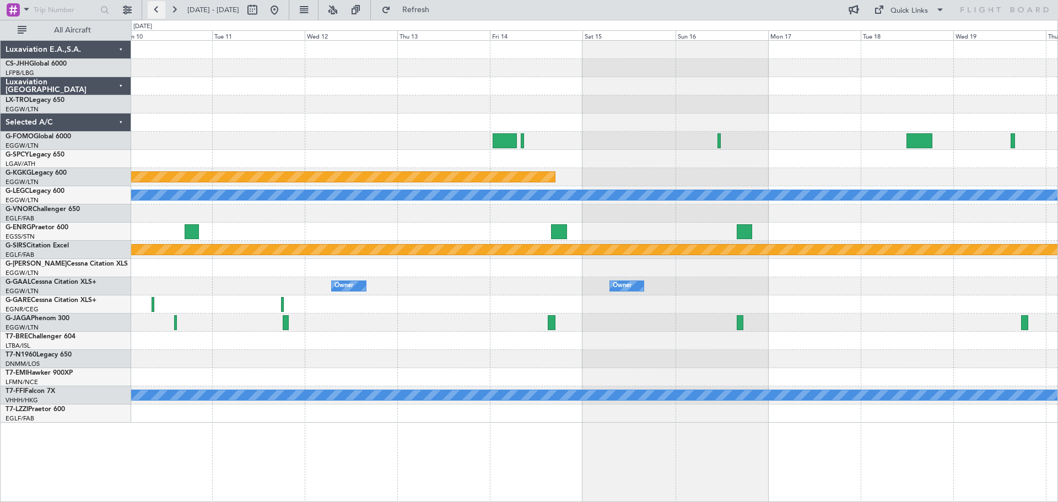
click at [155, 11] on button at bounding box center [157, 10] width 18 height 18
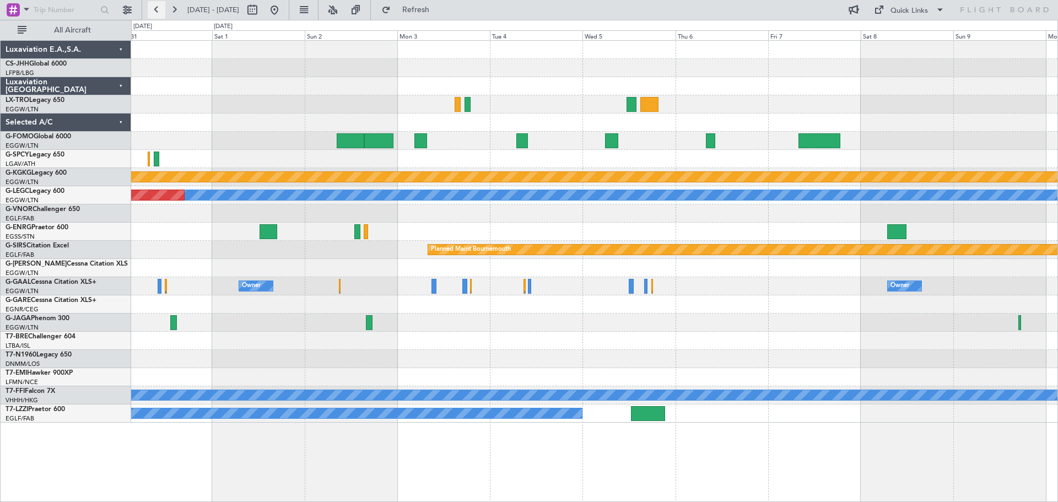
click at [155, 11] on button at bounding box center [157, 10] width 18 height 18
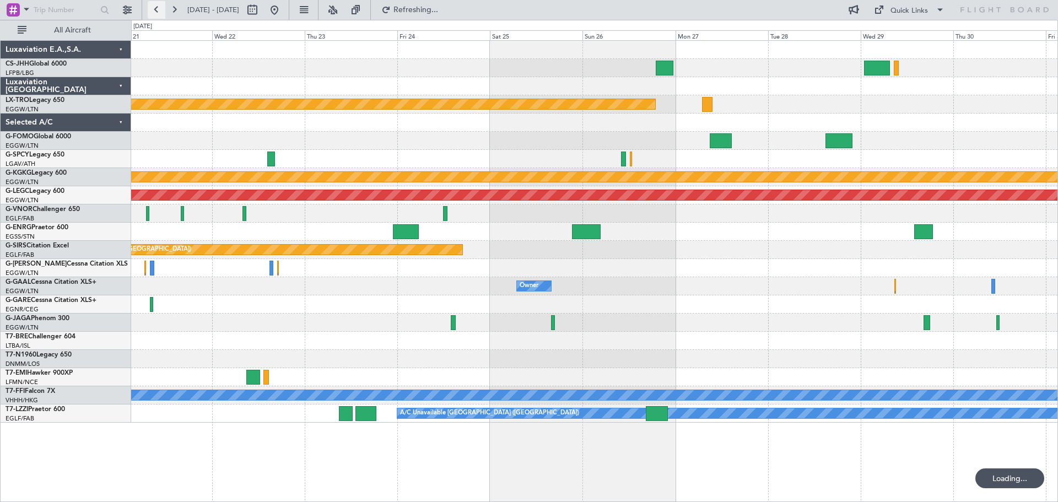
click at [155, 11] on button at bounding box center [157, 10] width 18 height 18
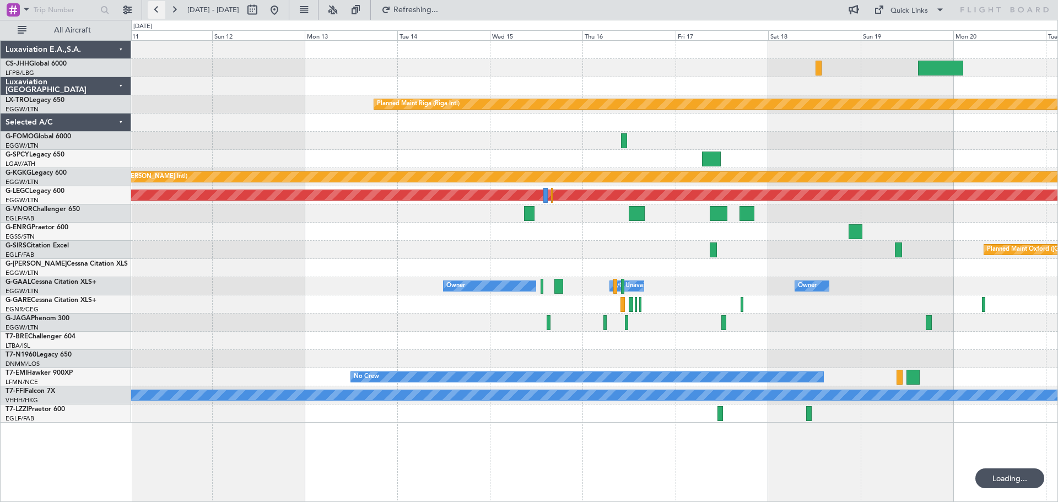
click at [155, 11] on button at bounding box center [157, 10] width 18 height 18
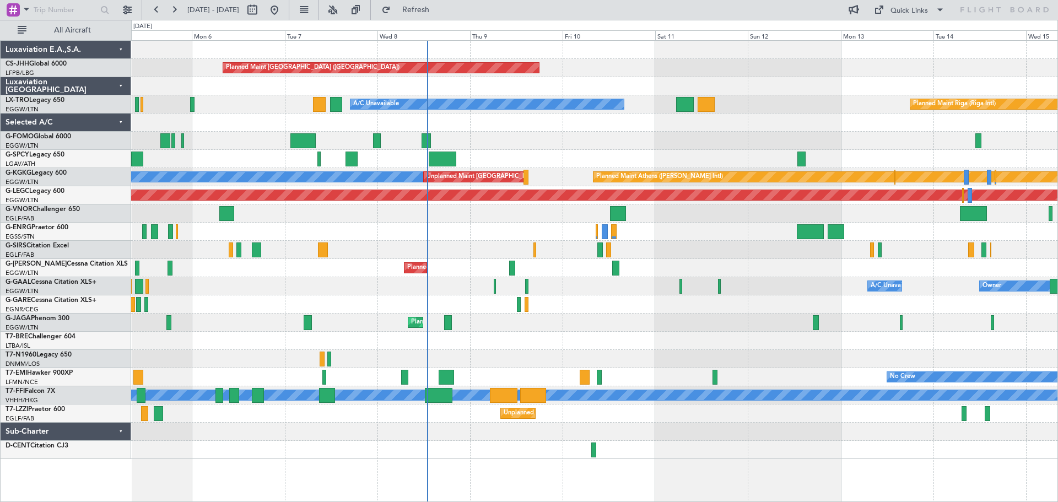
click at [781, 133] on div "Planned Maint [GEOGRAPHIC_DATA] ([GEOGRAPHIC_DATA]) Planned Maint [GEOGRAPHIC_D…" at bounding box center [594, 250] width 927 height 418
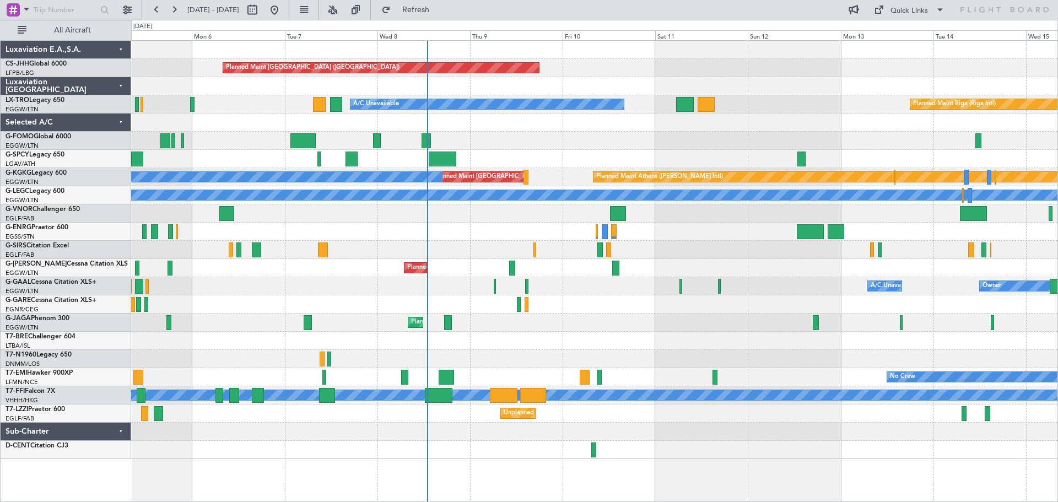
click at [701, 60] on div "Planned Maint [GEOGRAPHIC_DATA] ([GEOGRAPHIC_DATA])" at bounding box center [594, 68] width 927 height 18
click at [796, 60] on div "Planned Maint [GEOGRAPHIC_DATA] ([GEOGRAPHIC_DATA])" at bounding box center [594, 68] width 927 height 18
